Goal: Information Seeking & Learning: Learn about a topic

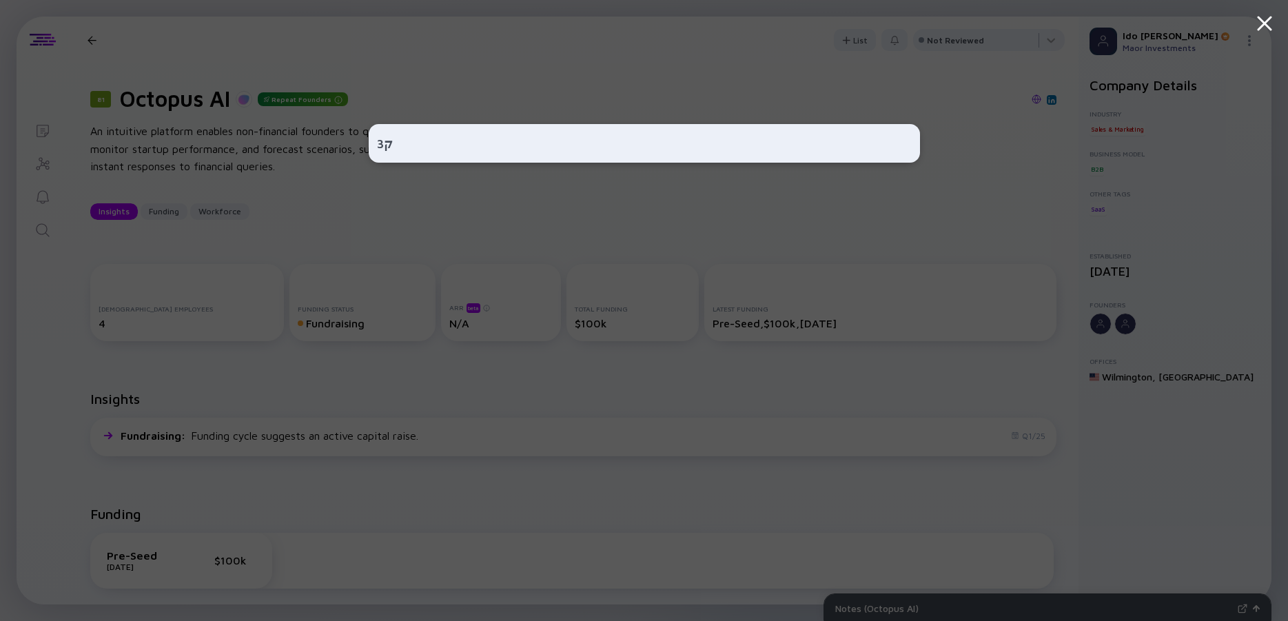
type input "ק"
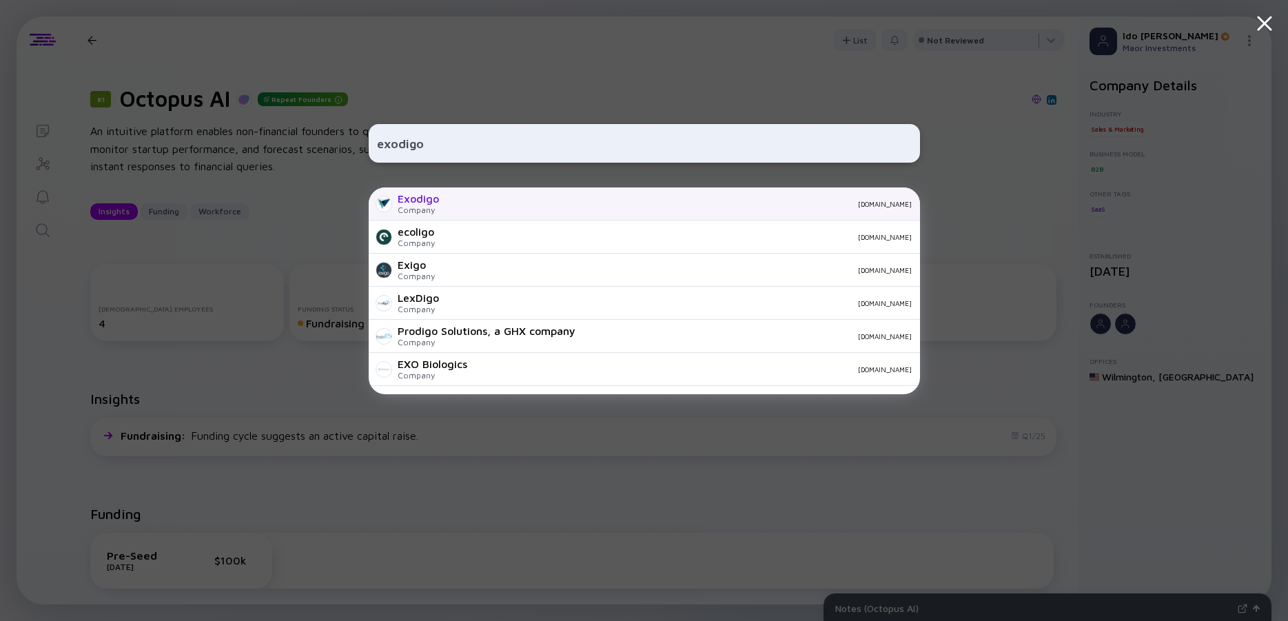
type input "exodigo"
click at [441, 199] on div "Exodigo Company [DOMAIN_NAME]" at bounding box center [644, 203] width 551 height 33
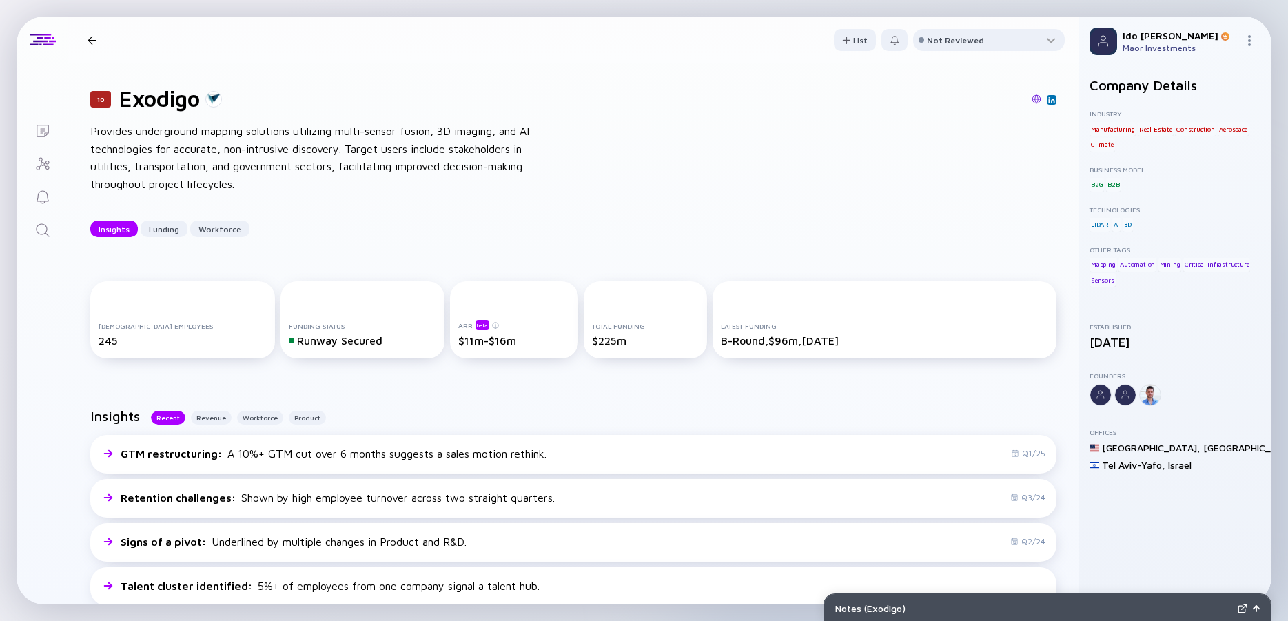
click at [48, 230] on icon "Search" at bounding box center [42, 230] width 17 height 17
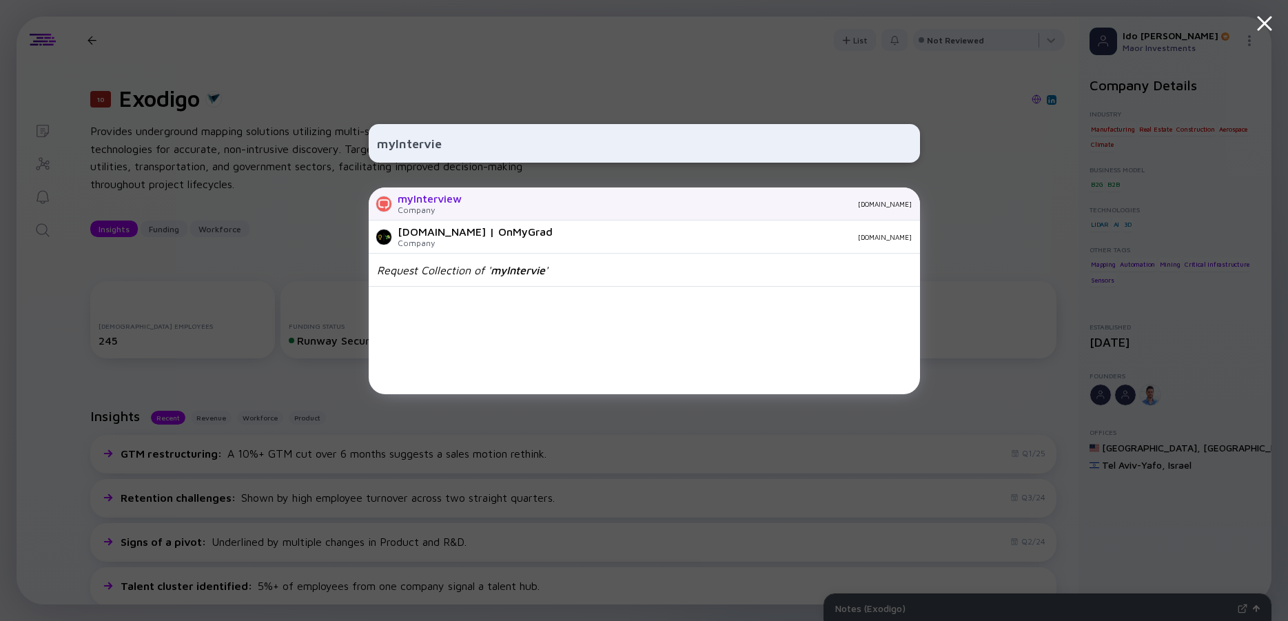
type input "myIntervie"
click at [416, 203] on div "myInterview" at bounding box center [430, 198] width 64 height 12
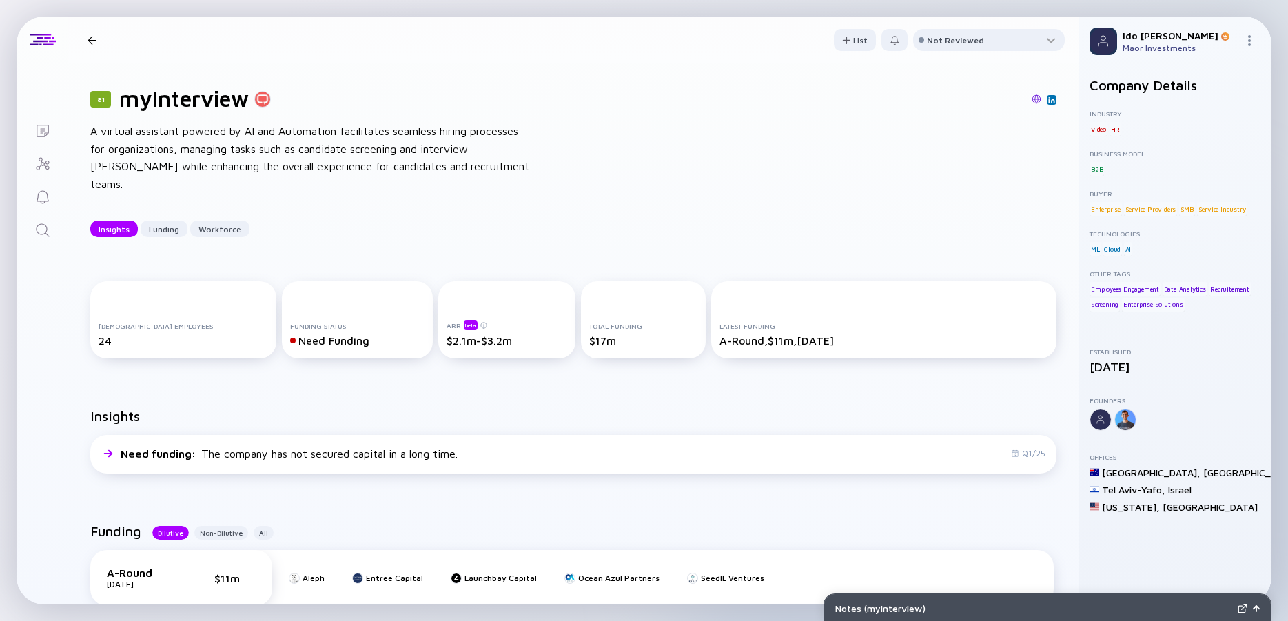
click at [268, 157] on div "A virtual assistant powered by AI and Automation facilitates seamless hiring pr…" at bounding box center [310, 158] width 441 height 70
click at [258, 158] on div "A virtual assistant powered by AI and Automation facilitates seamless hiring pr…" at bounding box center [310, 158] width 441 height 70
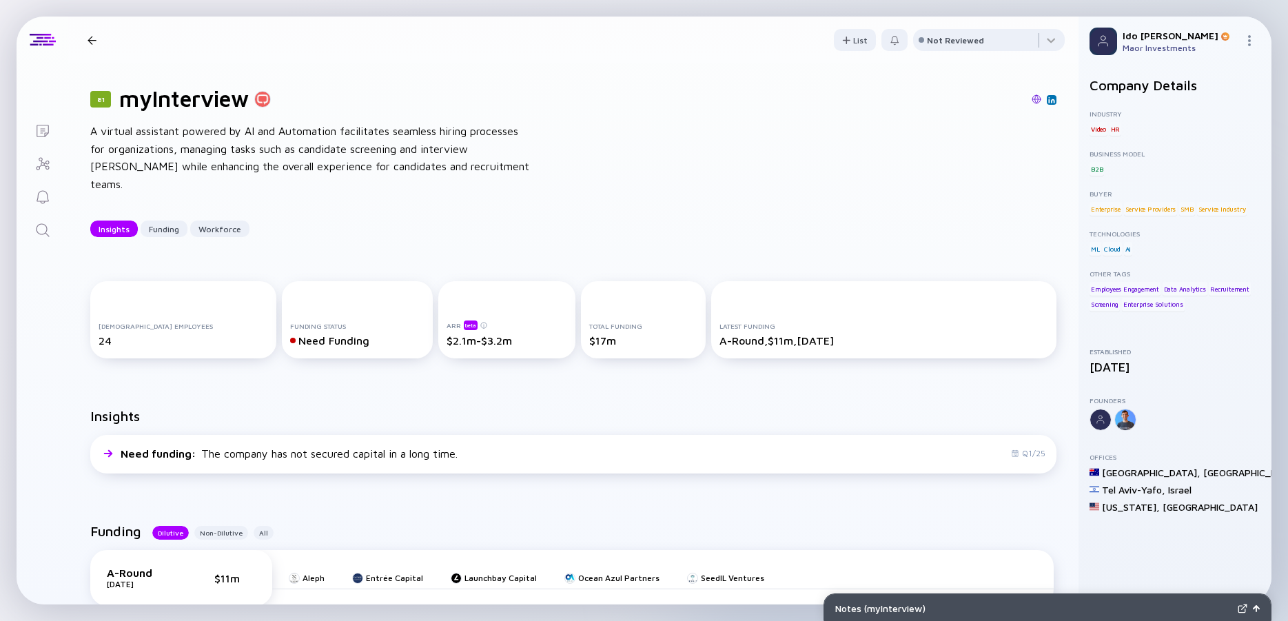
click at [258, 158] on div "A virtual assistant powered by AI and Automation facilitates seamless hiring pr…" at bounding box center [310, 158] width 441 height 70
click at [236, 160] on div "A virtual assistant powered by AI and Automation facilitates seamless hiring pr…" at bounding box center [310, 158] width 441 height 70
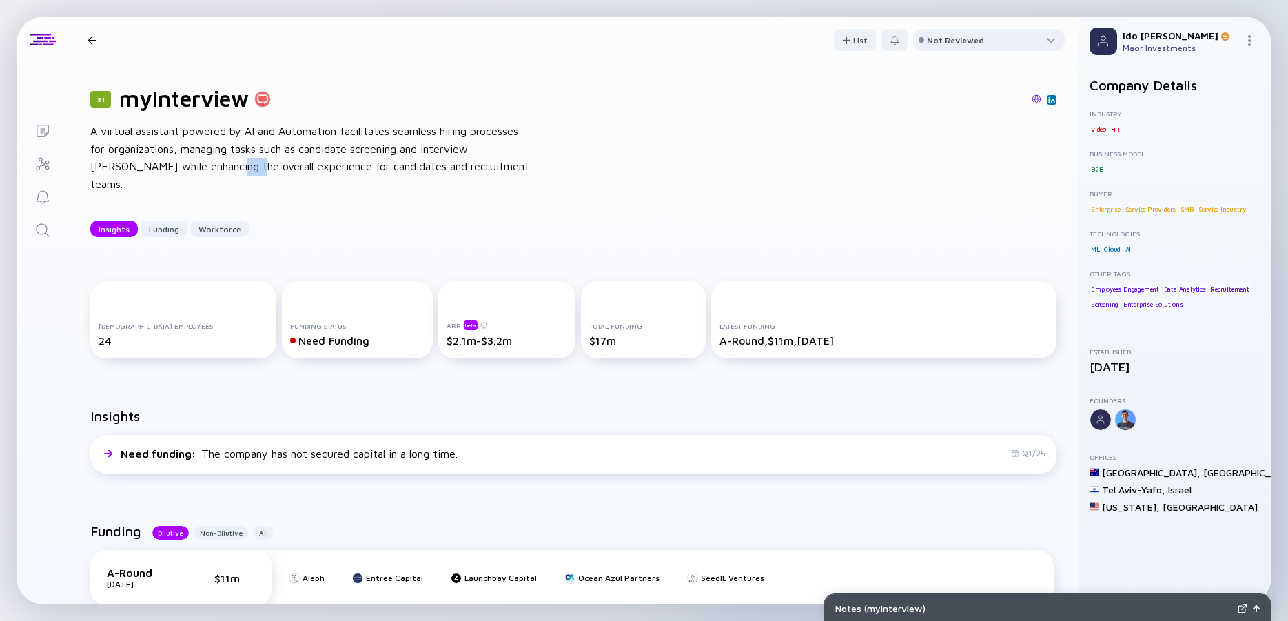
click at [236, 160] on div "A virtual assistant powered by AI and Automation facilitates seamless hiring pr…" at bounding box center [310, 158] width 441 height 70
click at [225, 159] on div "A virtual assistant powered by AI and Automation facilitates seamless hiring pr…" at bounding box center [310, 158] width 441 height 70
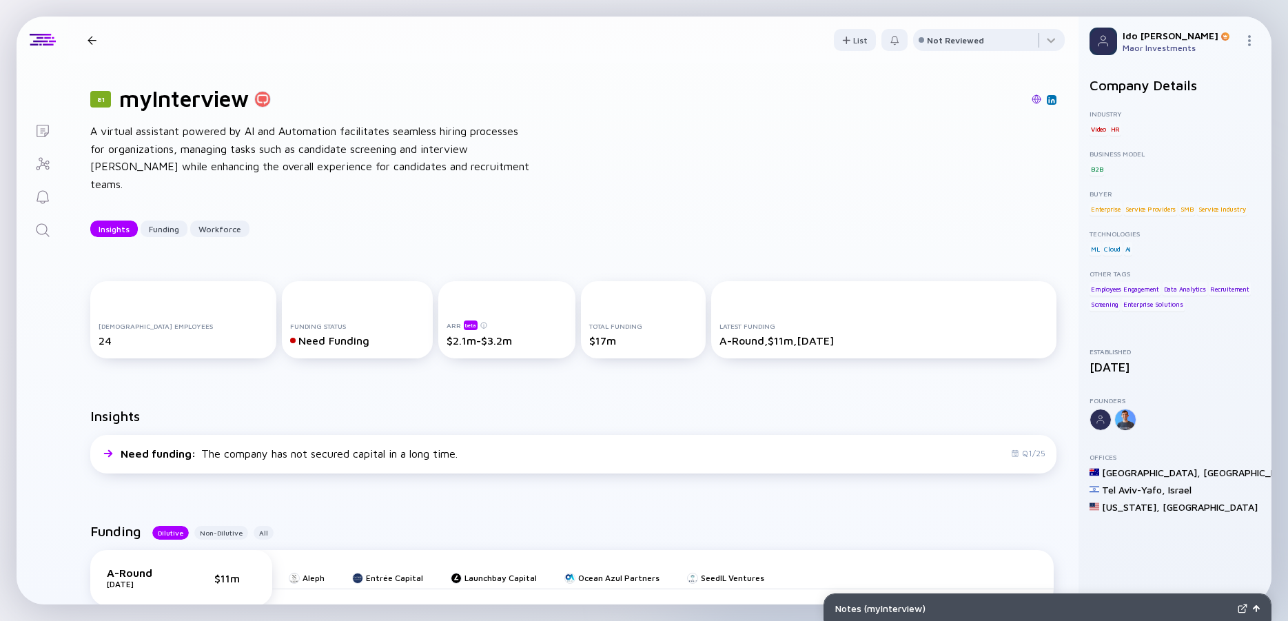
click at [225, 159] on div "A virtual assistant powered by AI and Automation facilitates seamless hiring pr…" at bounding box center [310, 158] width 441 height 70
click at [201, 163] on div "A virtual assistant powered by AI and Automation facilitates seamless hiring pr…" at bounding box center [310, 158] width 441 height 70
